Goal: Transaction & Acquisition: Book appointment/travel/reservation

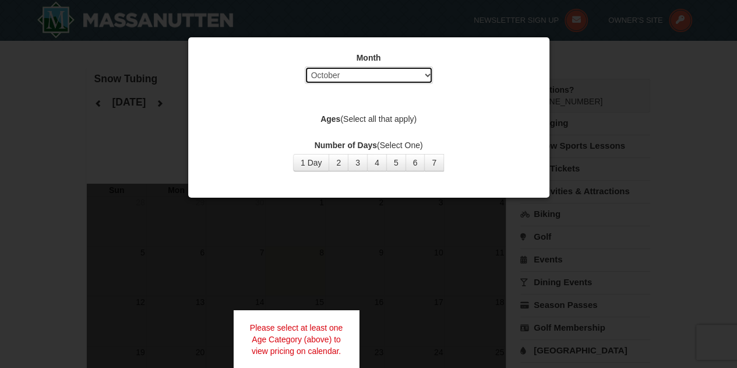
click at [377, 77] on select "Select October November December January February March April May June July Aug…" at bounding box center [369, 74] width 128 height 17
select select "12"
click at [305, 66] on select "Select October November December January February March April May June July Aug…" at bounding box center [369, 74] width 128 height 17
click at [469, 117] on label "Ages (Select all that apply)" at bounding box center [369, 119] width 332 height 12
click at [314, 157] on button "1 Day" at bounding box center [311, 162] width 37 height 17
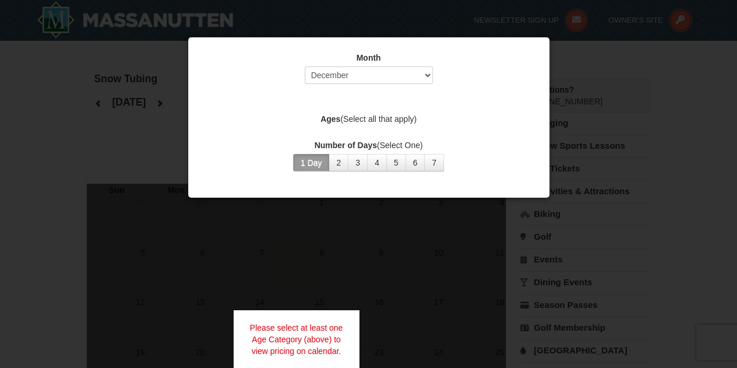
click at [375, 113] on label "Ages (Select all that apply)" at bounding box center [369, 119] width 332 height 12
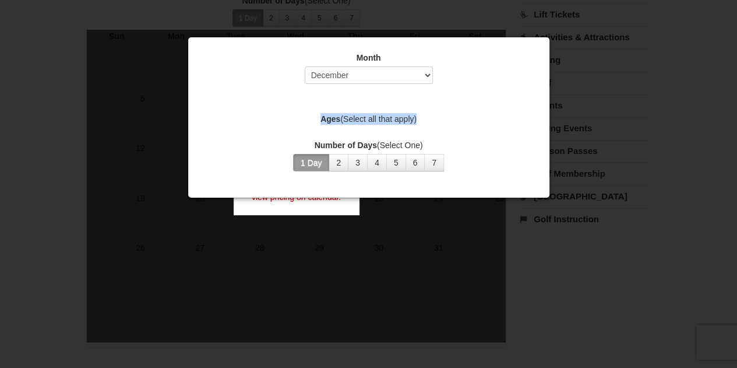
scroll to position [219, 0]
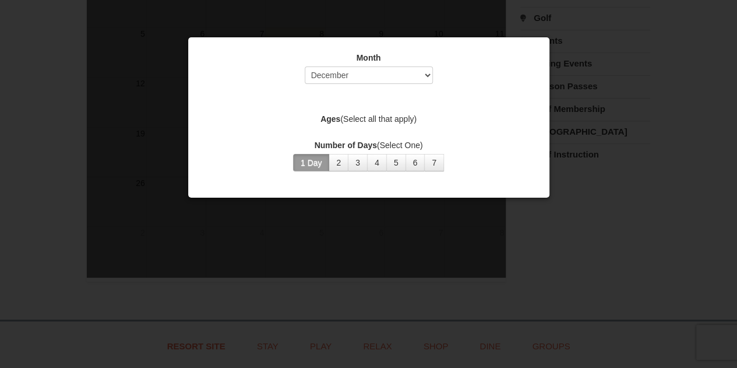
click at [624, 153] on div at bounding box center [368, 184] width 737 height 368
click at [649, 304] on div at bounding box center [368, 184] width 737 height 368
click at [624, 285] on div at bounding box center [368, 184] width 737 height 368
click at [634, 100] on div at bounding box center [368, 184] width 737 height 368
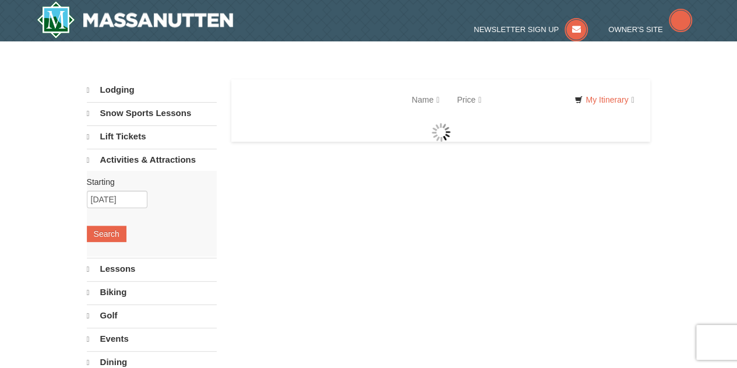
select select "10"
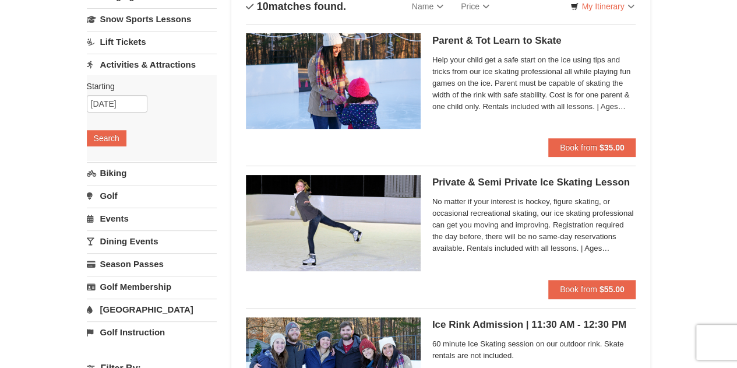
scroll to position [73, 0]
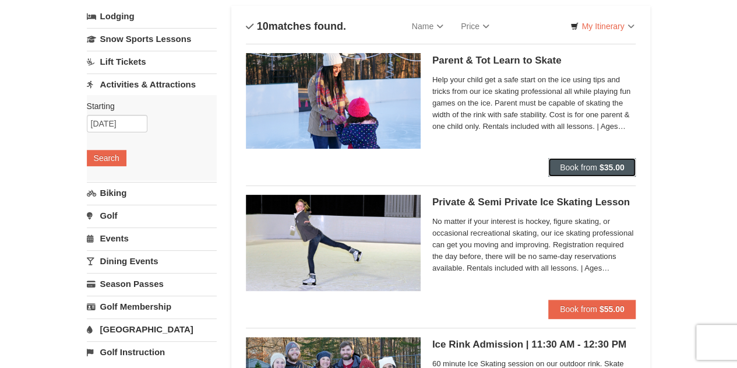
click at [595, 161] on button "Book from $35.00" at bounding box center [593, 167] width 88 height 19
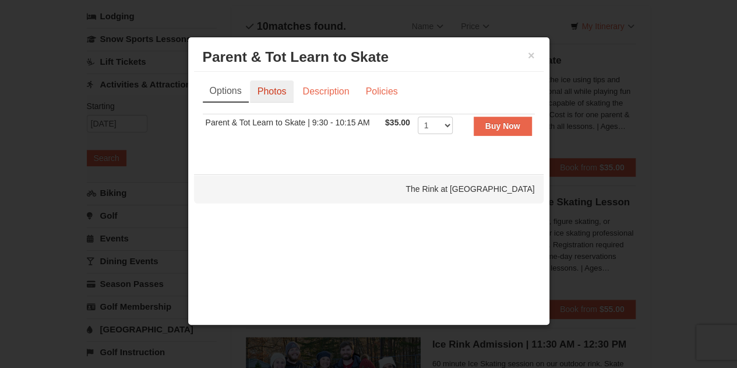
click at [275, 83] on link "Photos" at bounding box center [272, 91] width 44 height 22
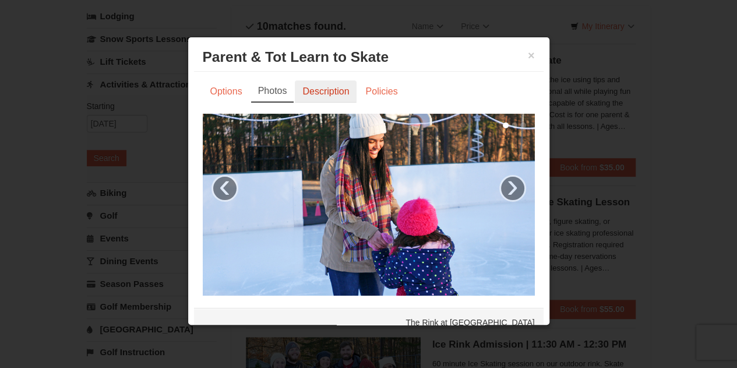
click at [314, 86] on link "Description" at bounding box center [326, 91] width 62 height 22
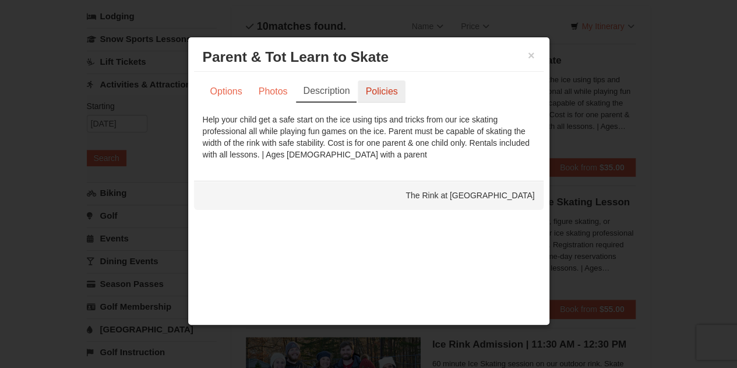
click at [371, 86] on link "Policies" at bounding box center [381, 91] width 47 height 22
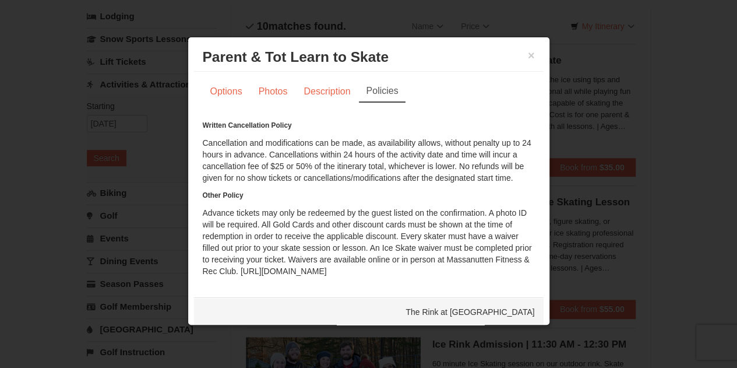
click at [518, 53] on h3 "Parent & Tot Learn to Skate The Rink at Massanutten" at bounding box center [369, 56] width 332 height 17
click at [528, 53] on button "×" at bounding box center [531, 56] width 7 height 12
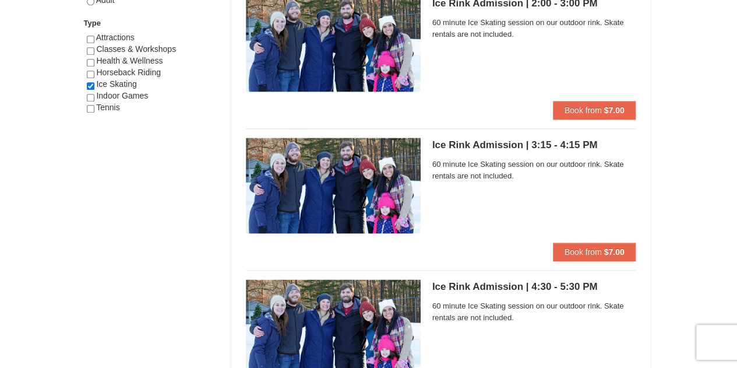
scroll to position [699, 0]
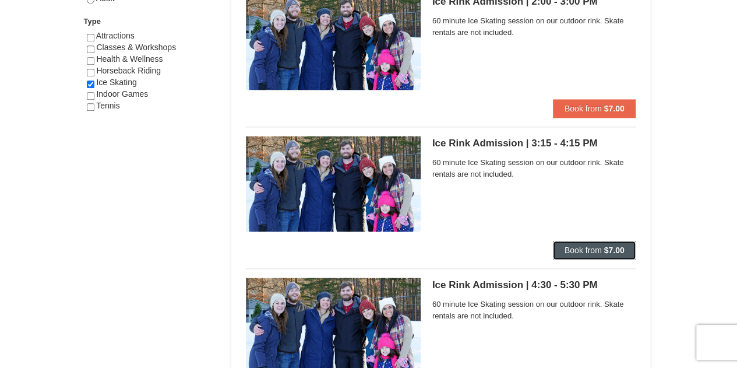
click at [610, 250] on strong "$7.00" at bounding box center [614, 249] width 20 height 9
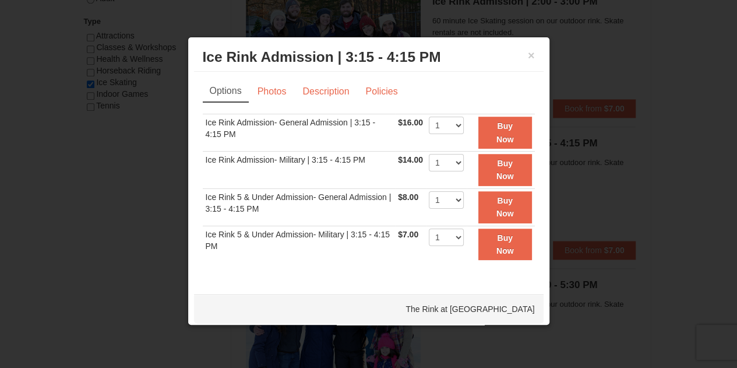
scroll to position [3, 0]
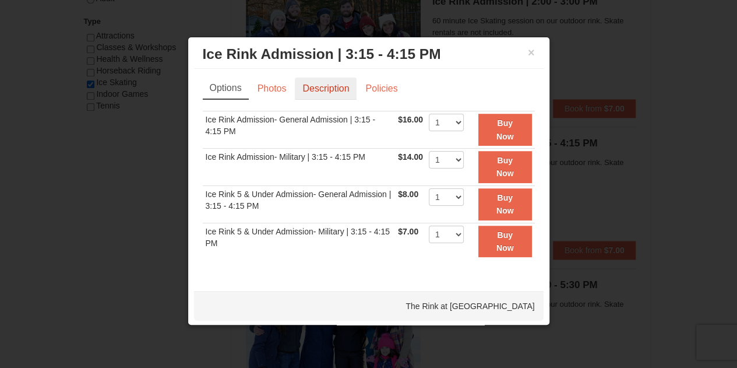
click at [332, 92] on link "Description" at bounding box center [326, 89] width 62 height 22
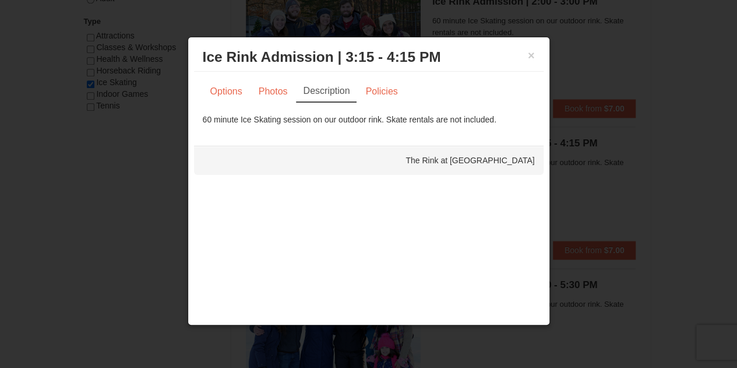
scroll to position [0, 0]
click at [227, 94] on link "Options" at bounding box center [226, 91] width 47 height 22
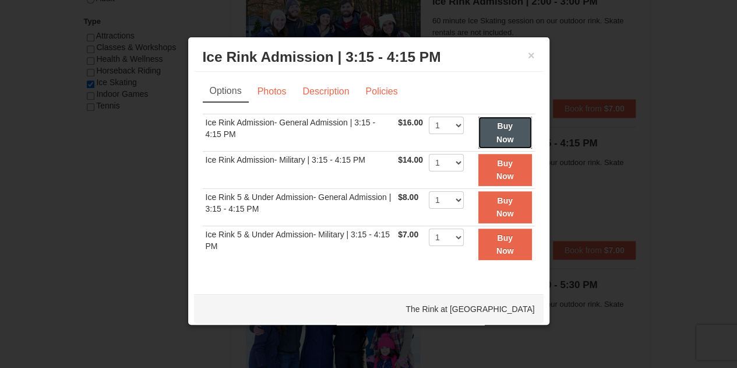
click at [500, 131] on button "Buy Now" at bounding box center [506, 133] width 54 height 32
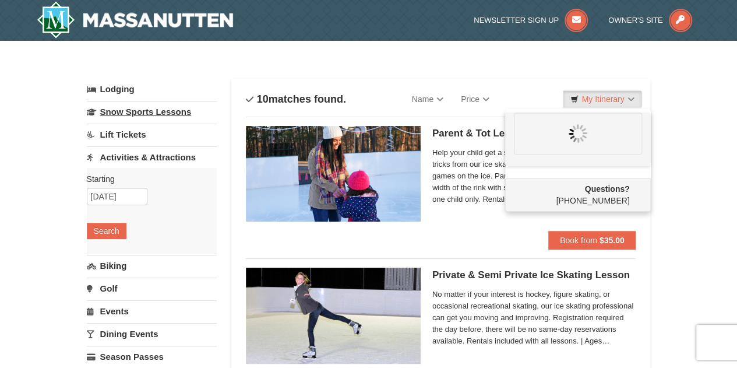
click at [138, 115] on link "Snow Sports Lessons" at bounding box center [152, 112] width 130 height 22
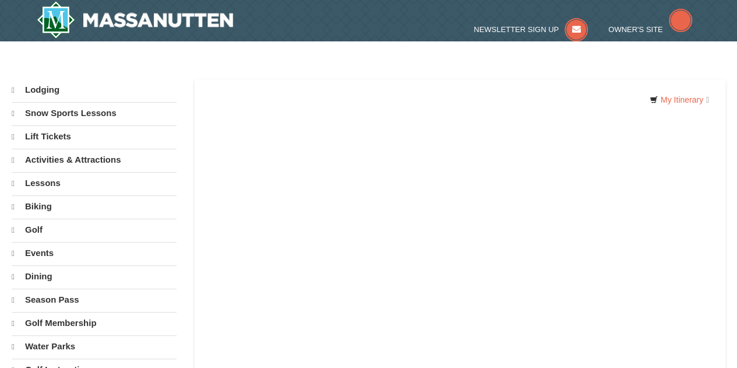
select select "10"
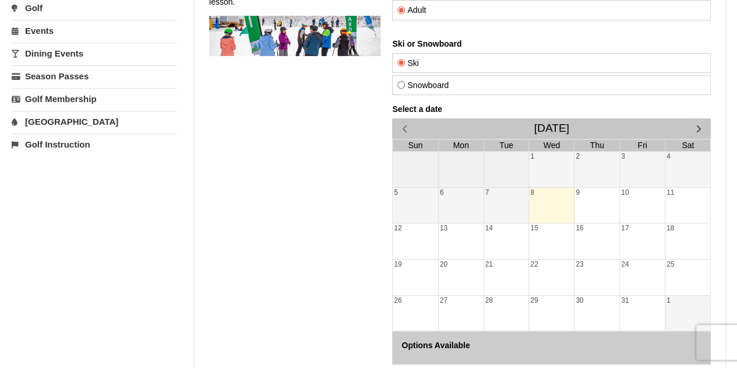
scroll to position [248, 0]
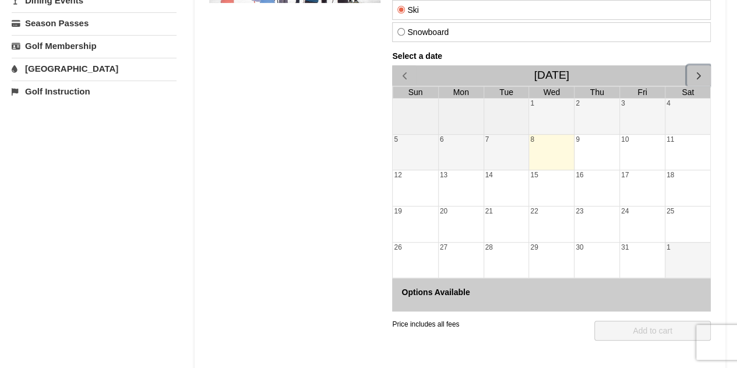
click at [699, 77] on span "button" at bounding box center [699, 75] width 12 height 12
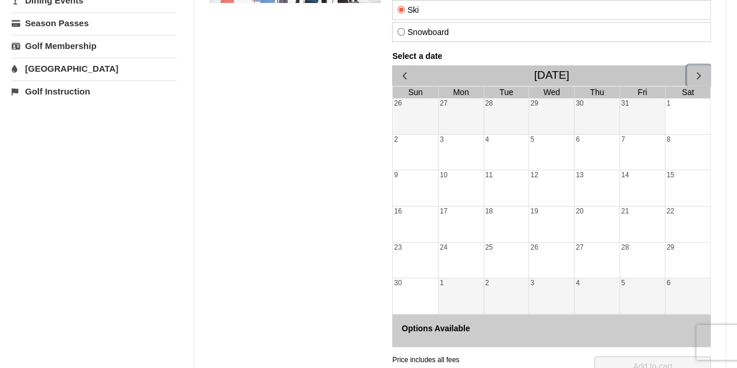
click at [698, 75] on span "button" at bounding box center [699, 75] width 12 height 12
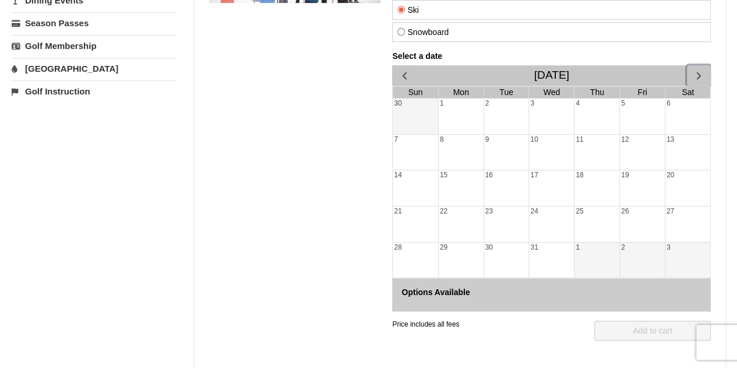
click at [543, 222] on div "24" at bounding box center [551, 224] width 45 height 36
click at [525, 249] on div "30" at bounding box center [506, 260] width 45 height 36
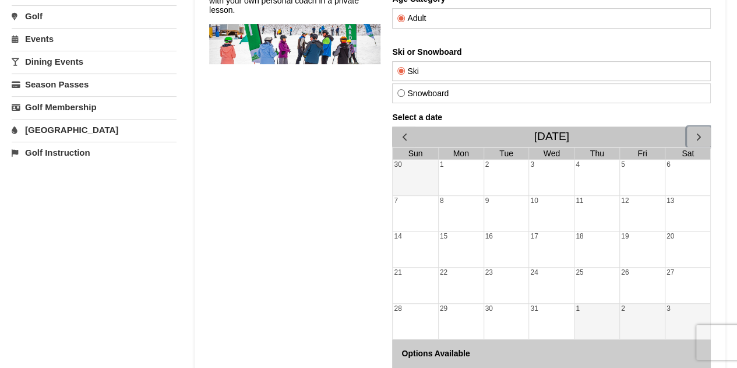
scroll to position [87, 0]
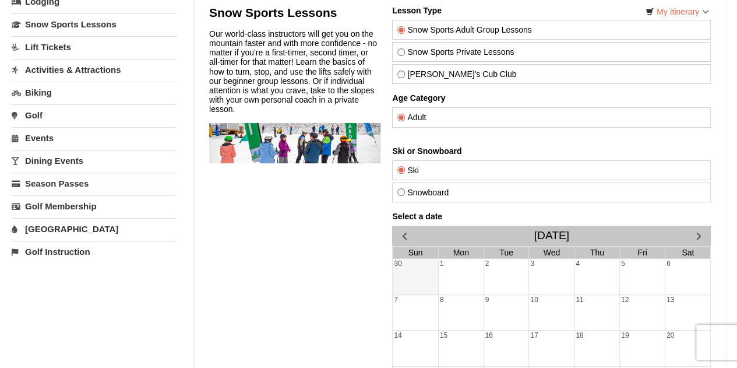
click at [61, 228] on link "[GEOGRAPHIC_DATA]" at bounding box center [94, 229] width 165 height 22
click at [45, 294] on button "Search" at bounding box center [32, 302] width 40 height 16
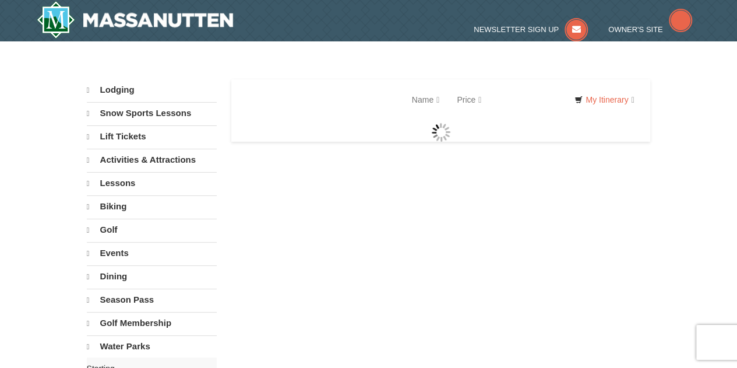
select select "10"
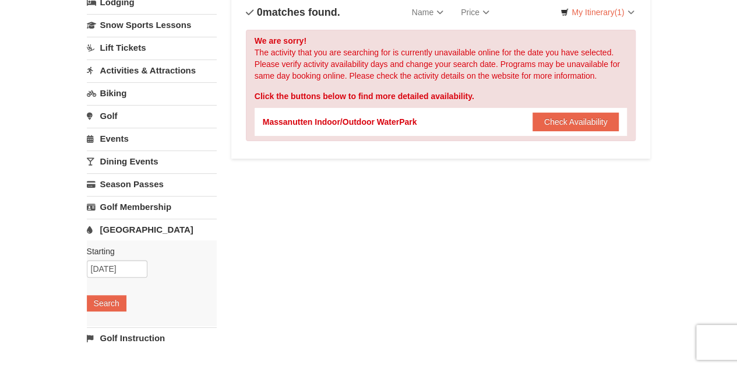
scroll to position [87, 0]
click at [590, 125] on button "Check Availability" at bounding box center [576, 121] width 87 height 19
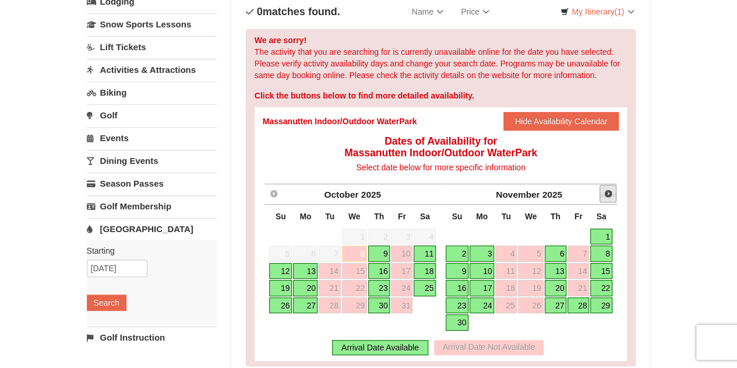
click at [613, 192] on span "Next" at bounding box center [608, 193] width 9 height 9
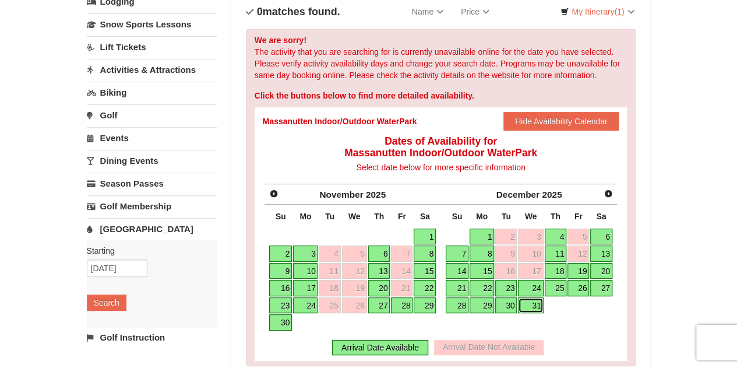
click at [533, 307] on link "31" at bounding box center [530, 305] width 25 height 16
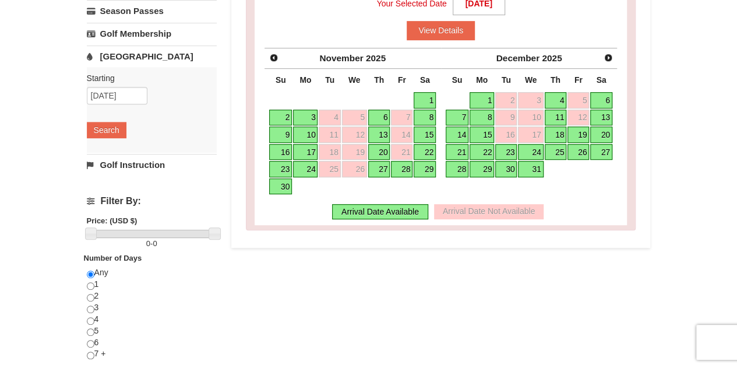
scroll to position [277, 0]
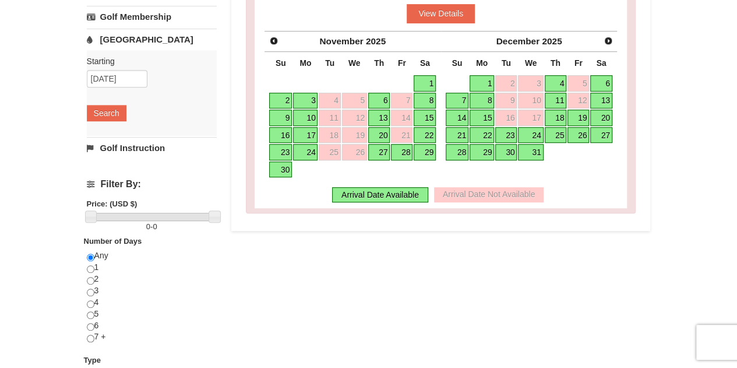
click at [535, 147] on link "31" at bounding box center [530, 152] width 25 height 16
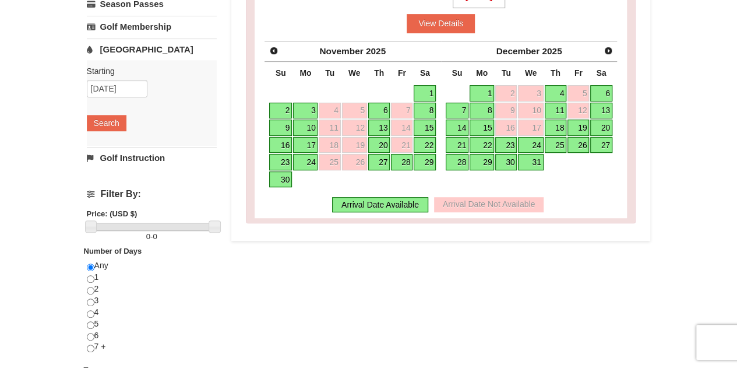
scroll to position [262, 0]
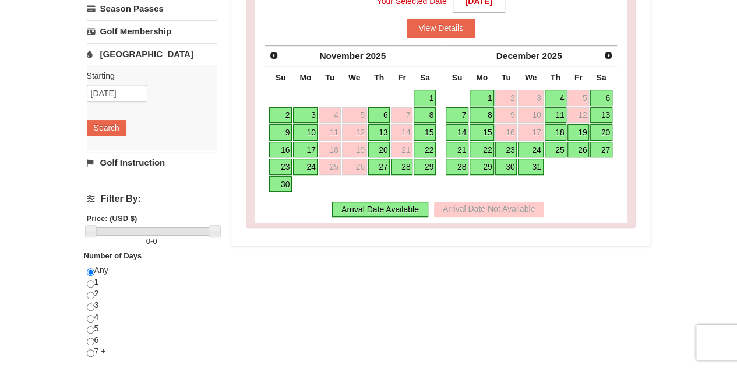
click at [410, 163] on link "28" at bounding box center [402, 167] width 22 height 16
click at [431, 163] on link "29" at bounding box center [425, 167] width 22 height 16
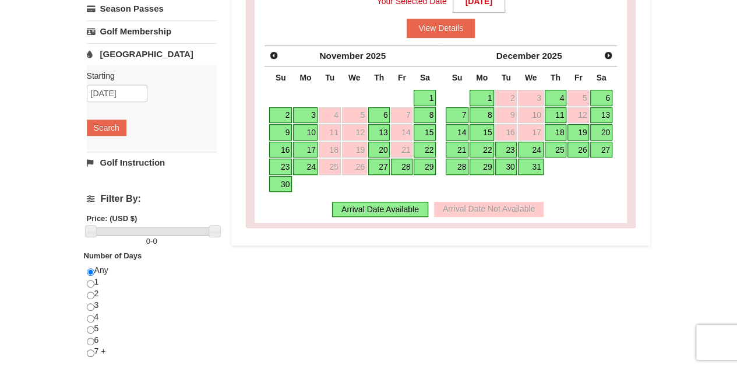
click at [507, 161] on link "30" at bounding box center [506, 167] width 22 height 16
click at [414, 202] on div "Arrival Date Available" at bounding box center [380, 209] width 96 height 15
click at [529, 165] on link "31" at bounding box center [530, 167] width 25 height 16
click at [529, 164] on link "31" at bounding box center [530, 167] width 25 height 16
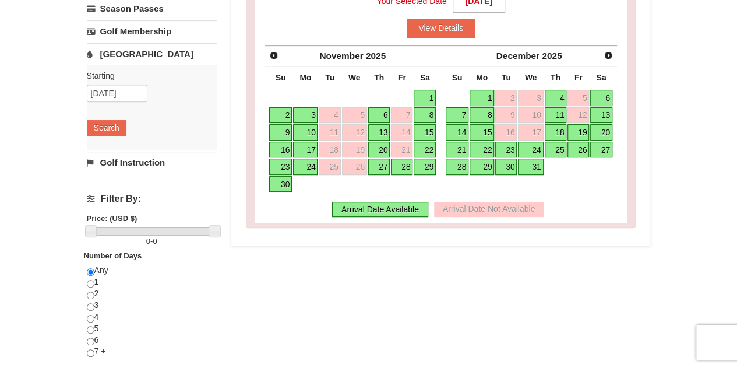
click at [565, 144] on link "25" at bounding box center [556, 150] width 22 height 16
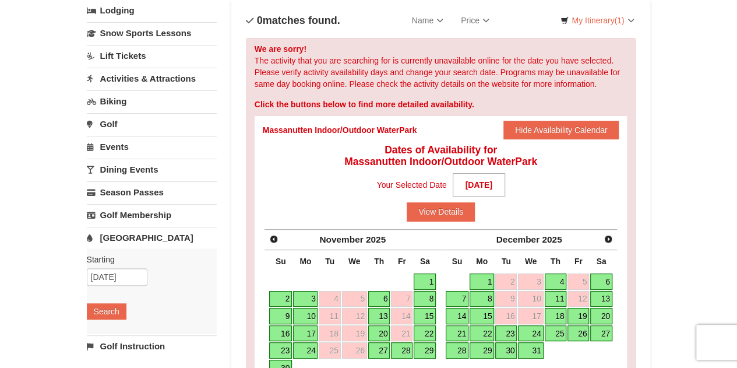
scroll to position [0, 0]
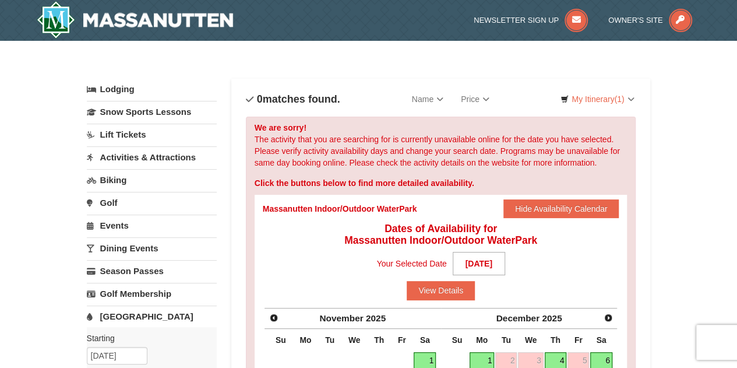
click at [162, 158] on link "Activities & Attractions" at bounding box center [152, 157] width 130 height 22
